Goal: Obtain resource: Download file/media

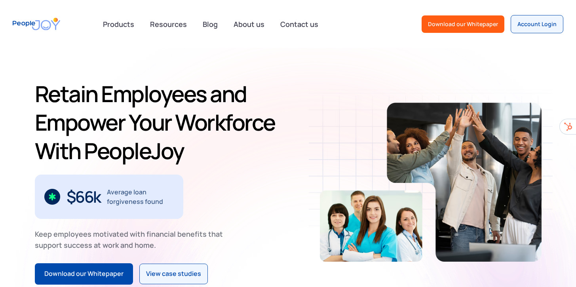
click at [46, 21] on img "home" at bounding box center [37, 24] width 48 height 23
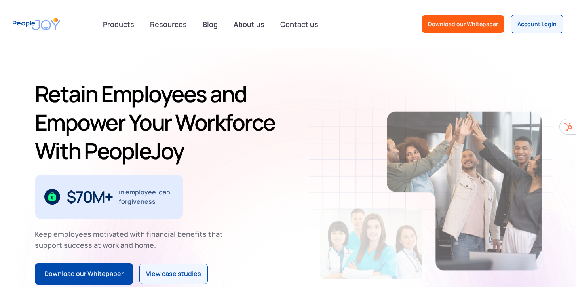
click at [46, 21] on img "home" at bounding box center [37, 24] width 48 height 23
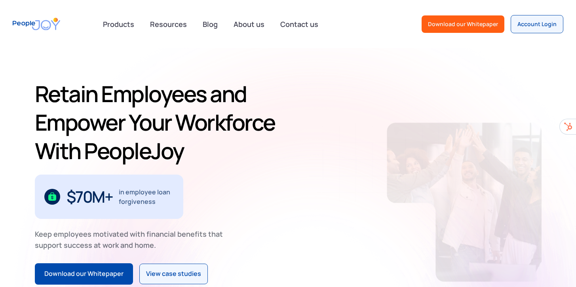
click at [46, 21] on img "home" at bounding box center [37, 24] width 48 height 23
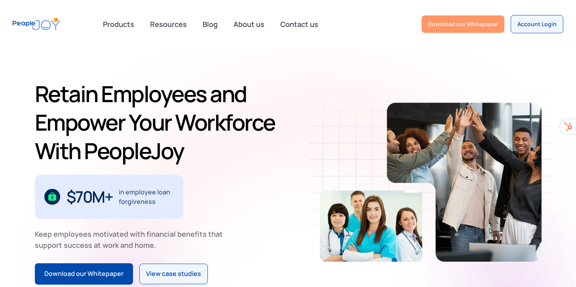
click at [442, 23] on div "Download our Whitepaper" at bounding box center [463, 24] width 70 height 8
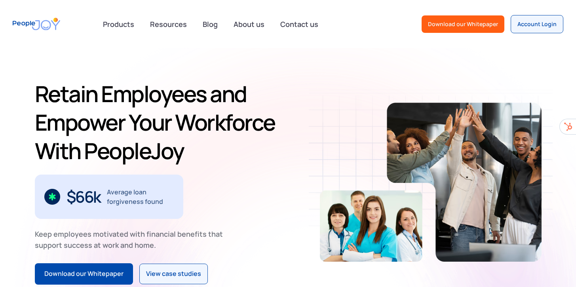
click at [34, 24] on img "home" at bounding box center [37, 24] width 48 height 23
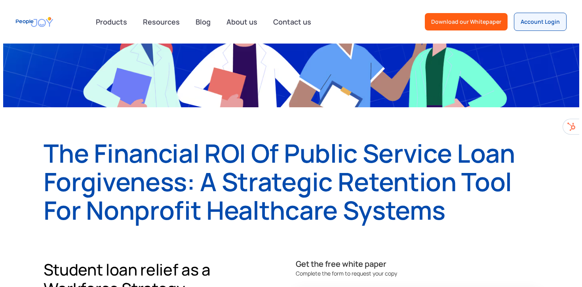
scroll to position [201, 0]
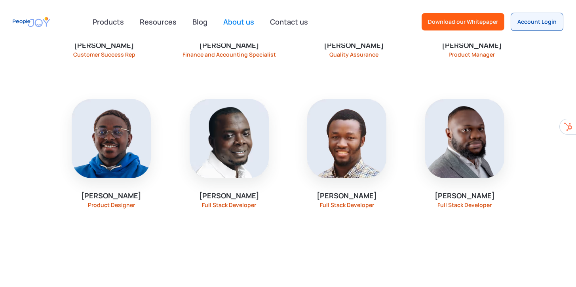
scroll to position [1008, 0]
